Goal: Find specific page/section: Find specific page/section

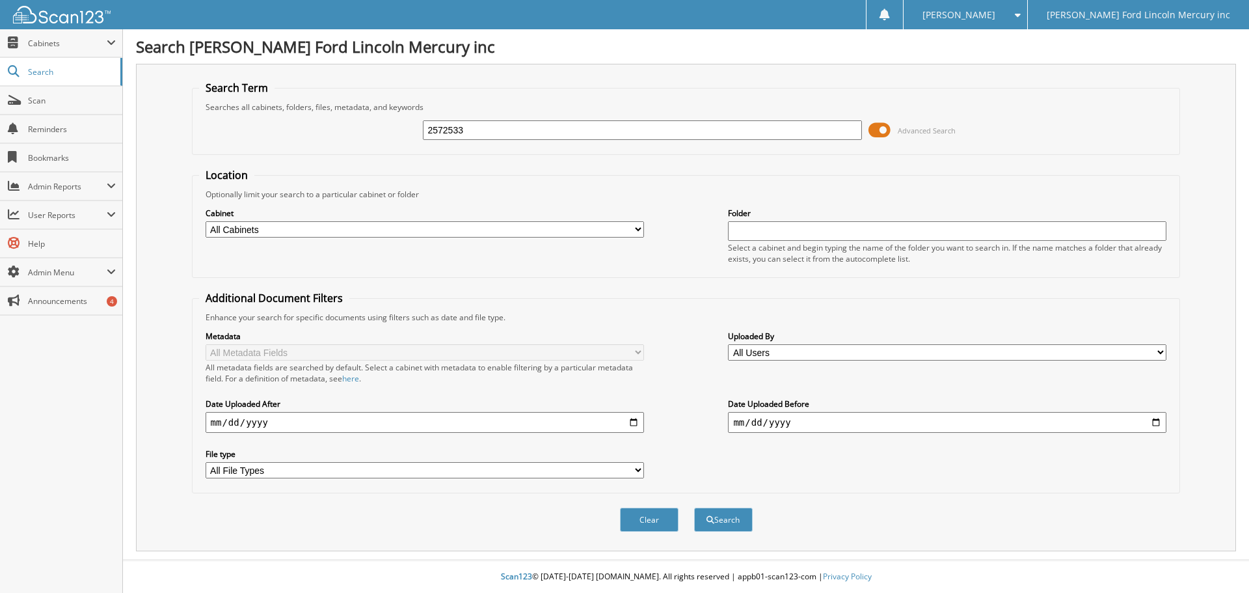
type input "2572533"
click at [694, 507] on button "Search" at bounding box center [723, 519] width 59 height 24
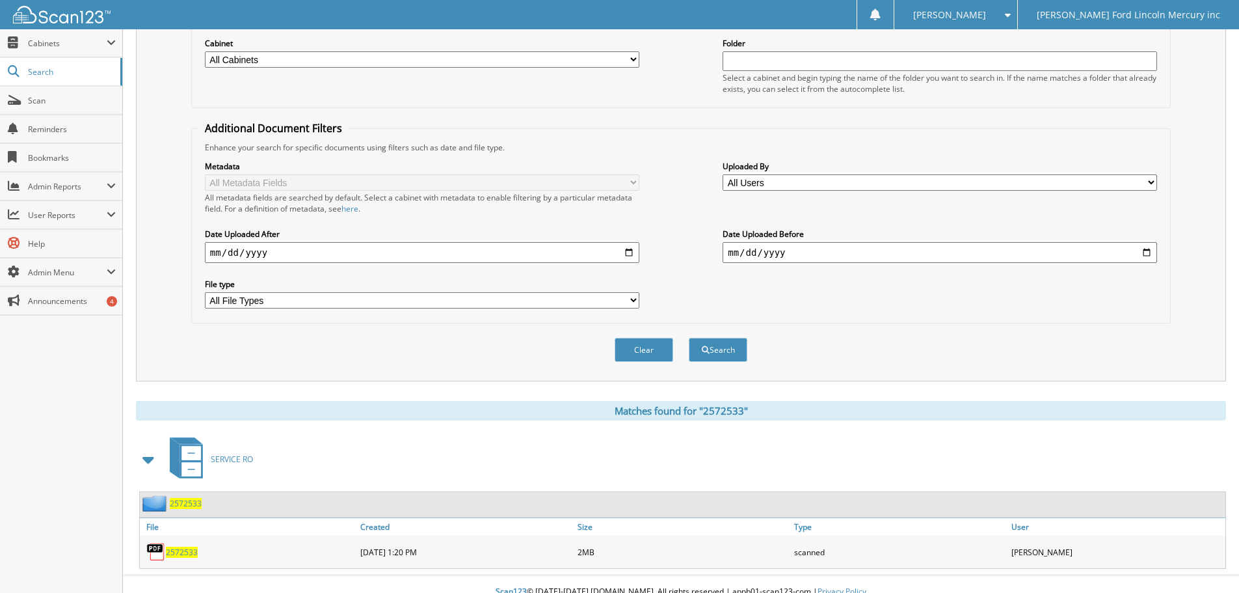
scroll to position [185, 0]
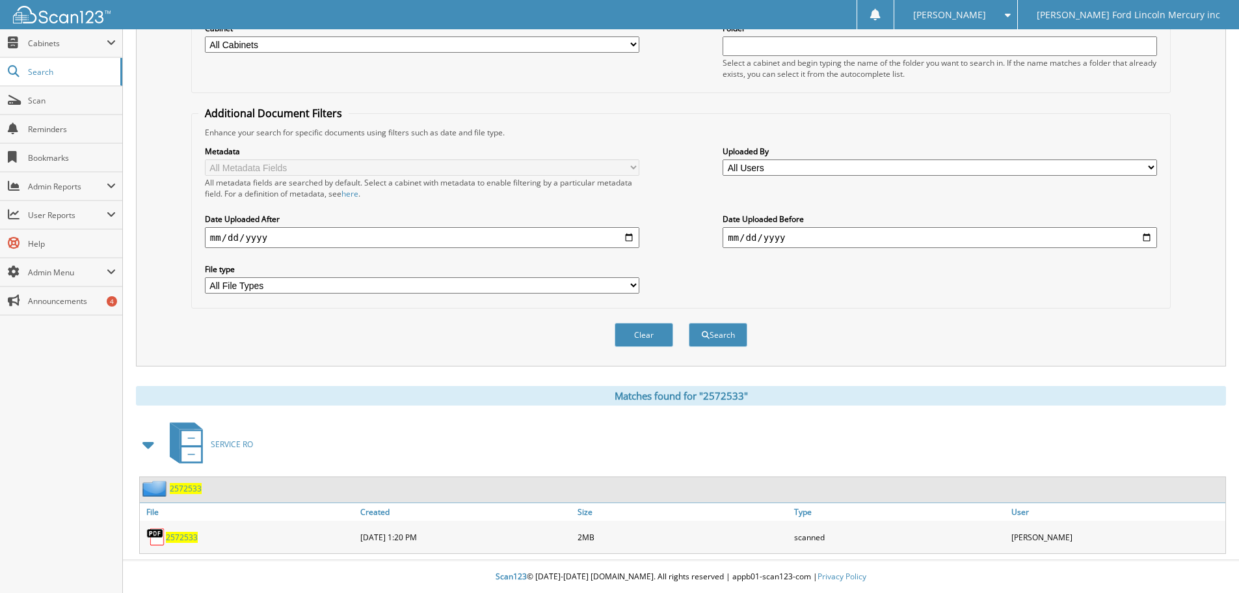
click at [183, 535] on span "2572533" at bounding box center [182, 537] width 32 height 11
click at [62, 20] on img at bounding box center [62, 15] width 98 height 18
